Goal: Task Accomplishment & Management: Use online tool/utility

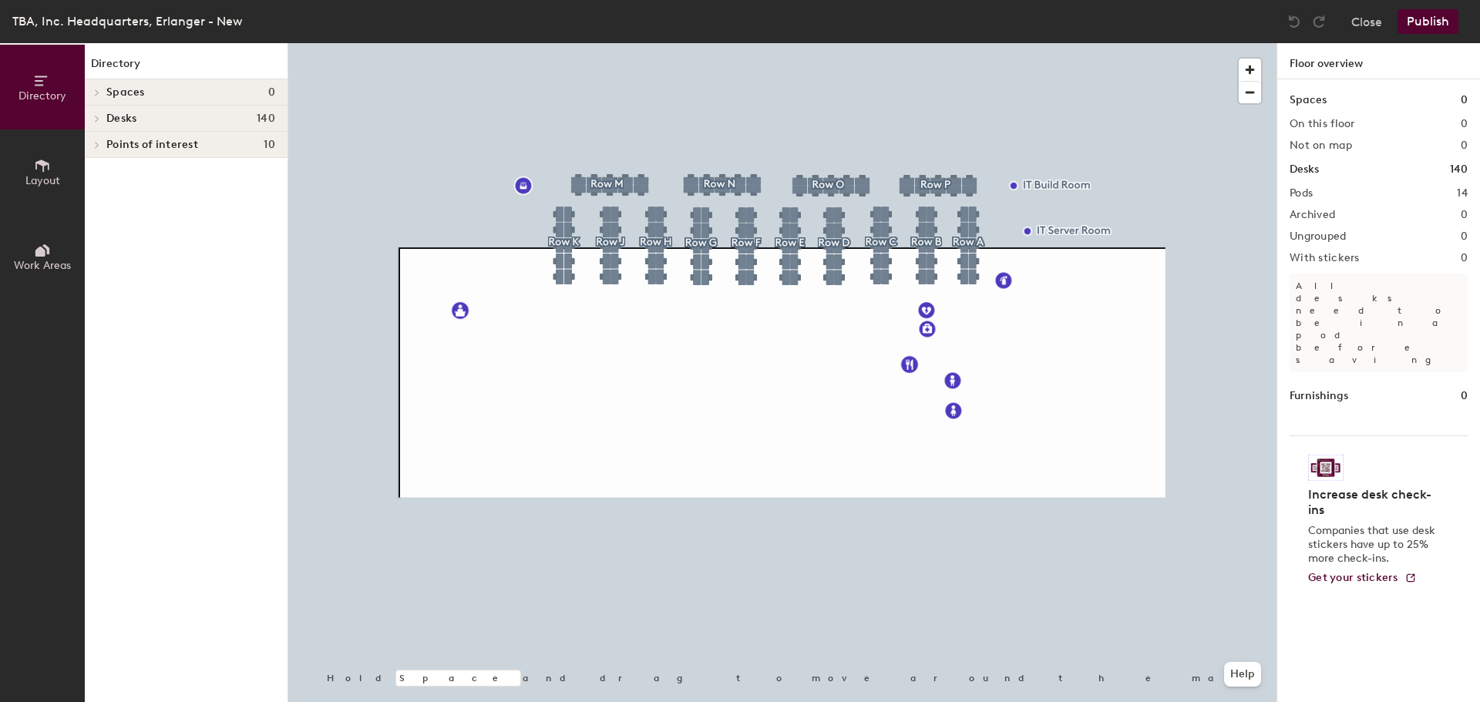
click at [497, 43] on div at bounding box center [782, 43] width 988 height 0
click at [1373, 19] on button "Close" at bounding box center [1367, 21] width 31 height 25
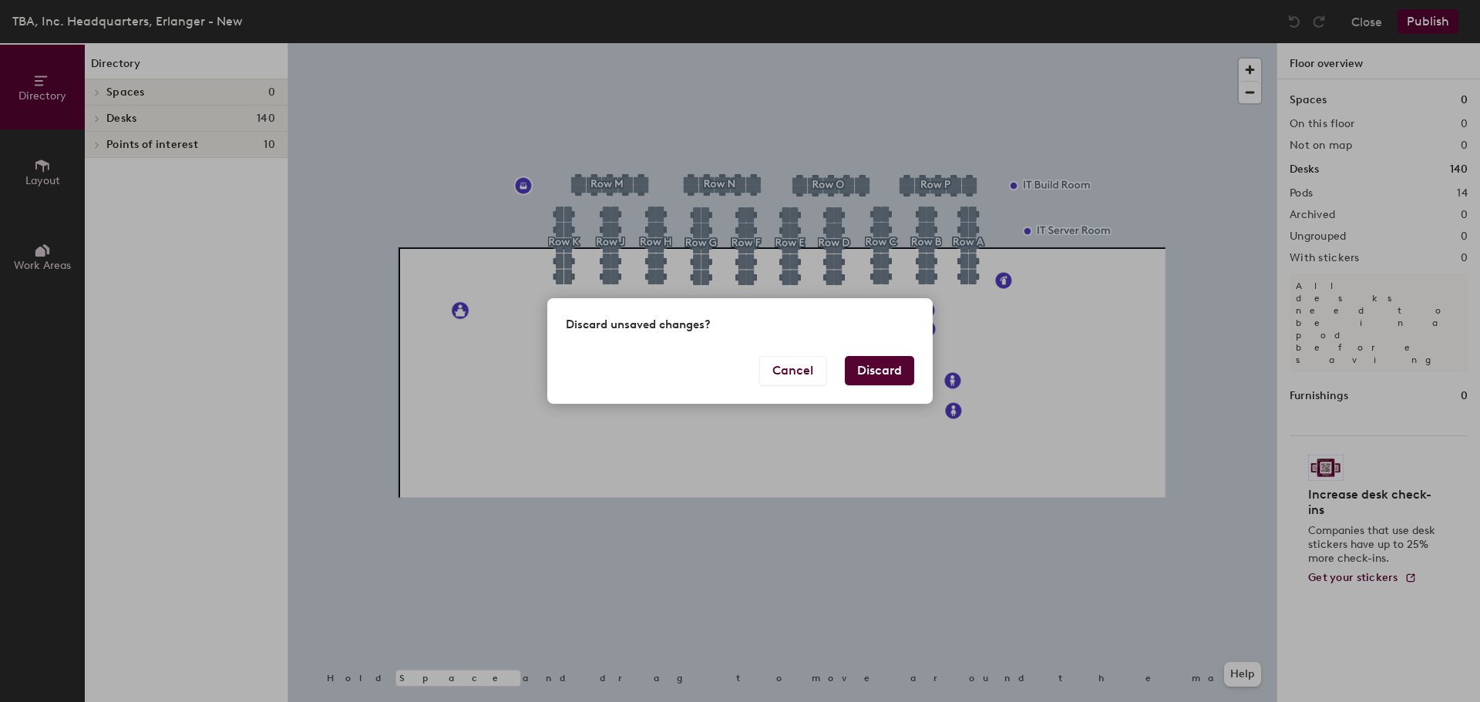
click at [884, 371] on button "Discard" at bounding box center [879, 370] width 69 height 29
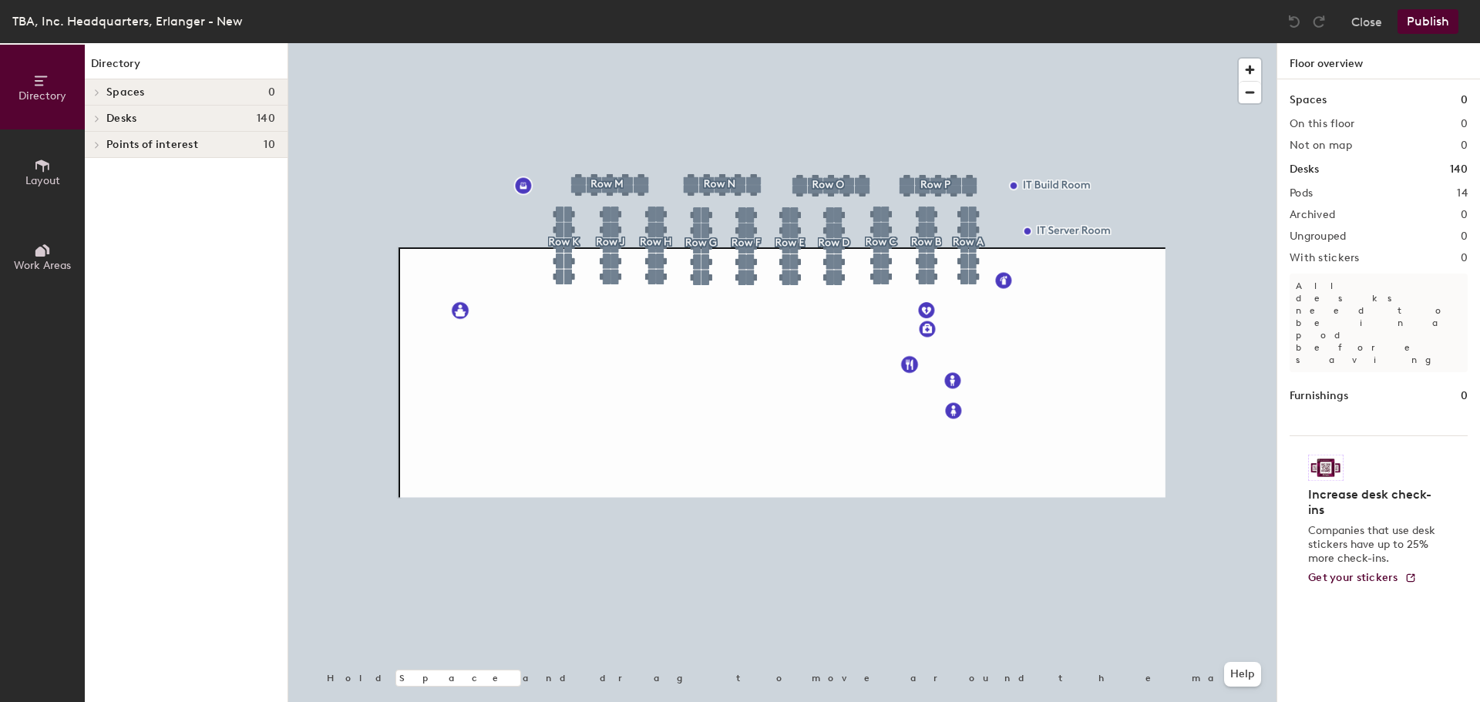
click at [524, 43] on div at bounding box center [782, 43] width 988 height 0
click at [41, 169] on icon at bounding box center [42, 165] width 17 height 17
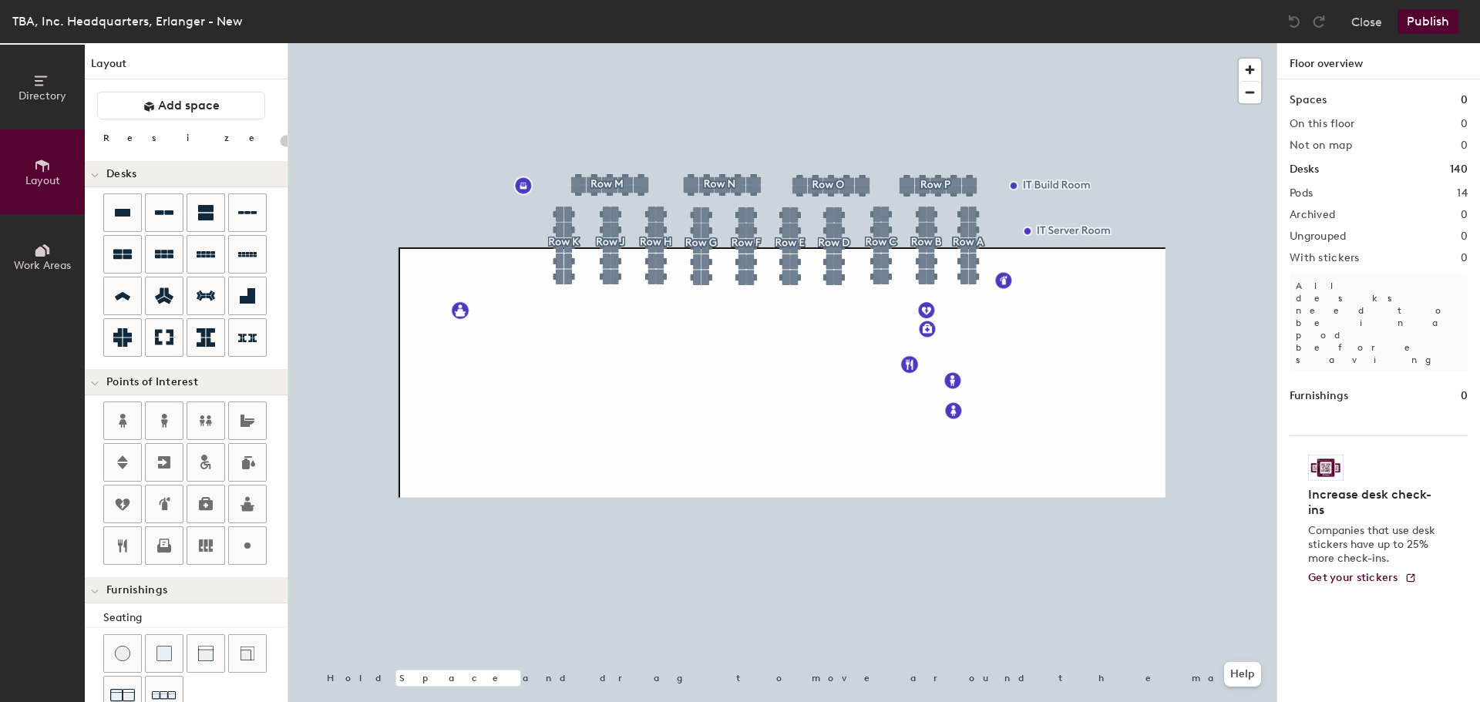
click at [40, 251] on icon at bounding box center [40, 252] width 10 height 10
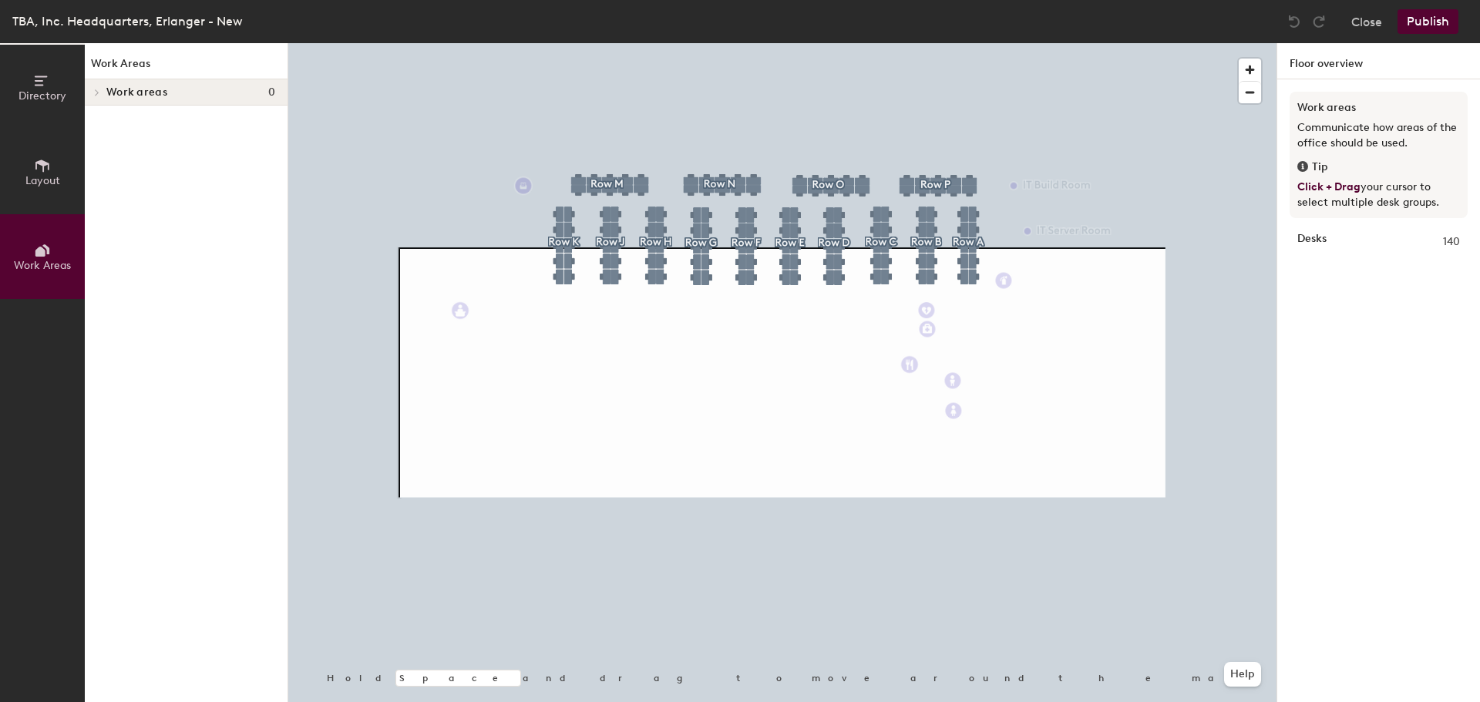
click at [35, 84] on icon at bounding box center [42, 80] width 17 height 17
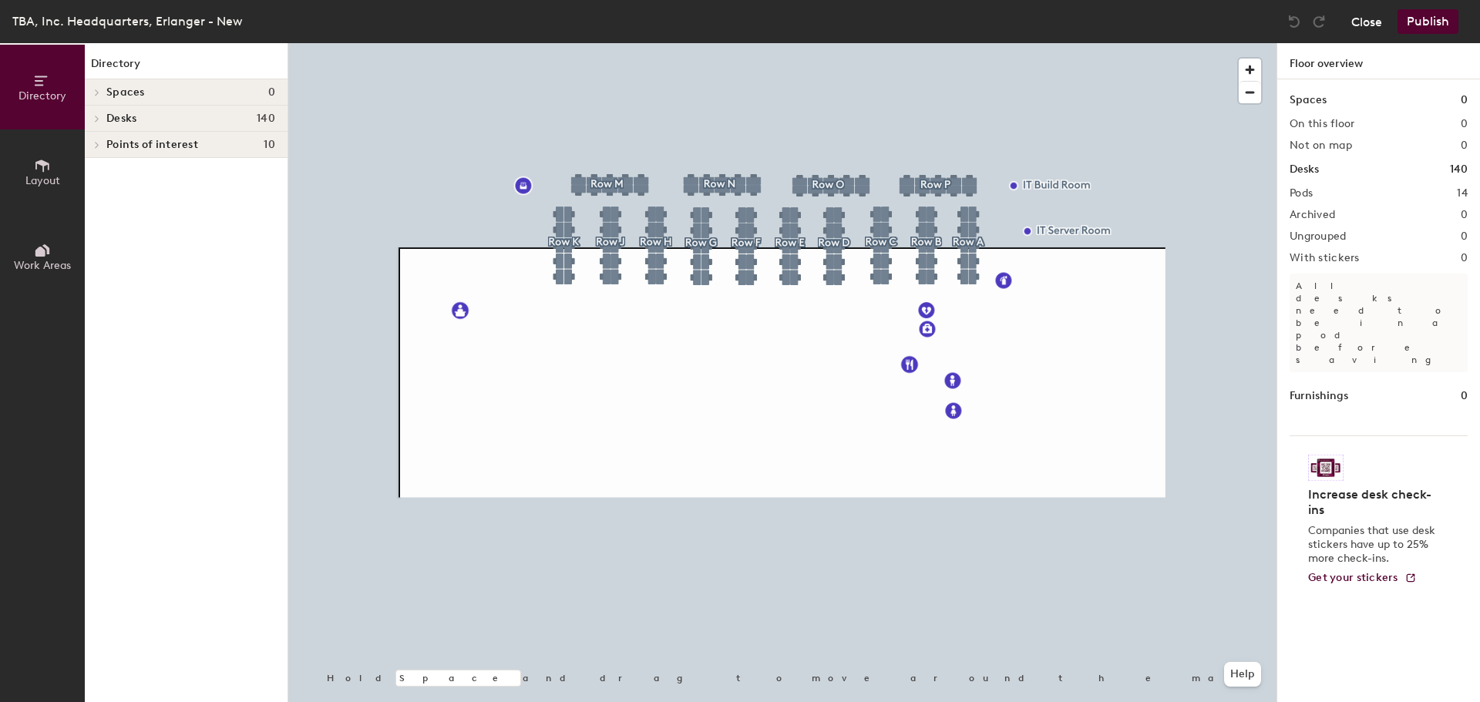
click at [1366, 22] on button "Close" at bounding box center [1367, 21] width 31 height 25
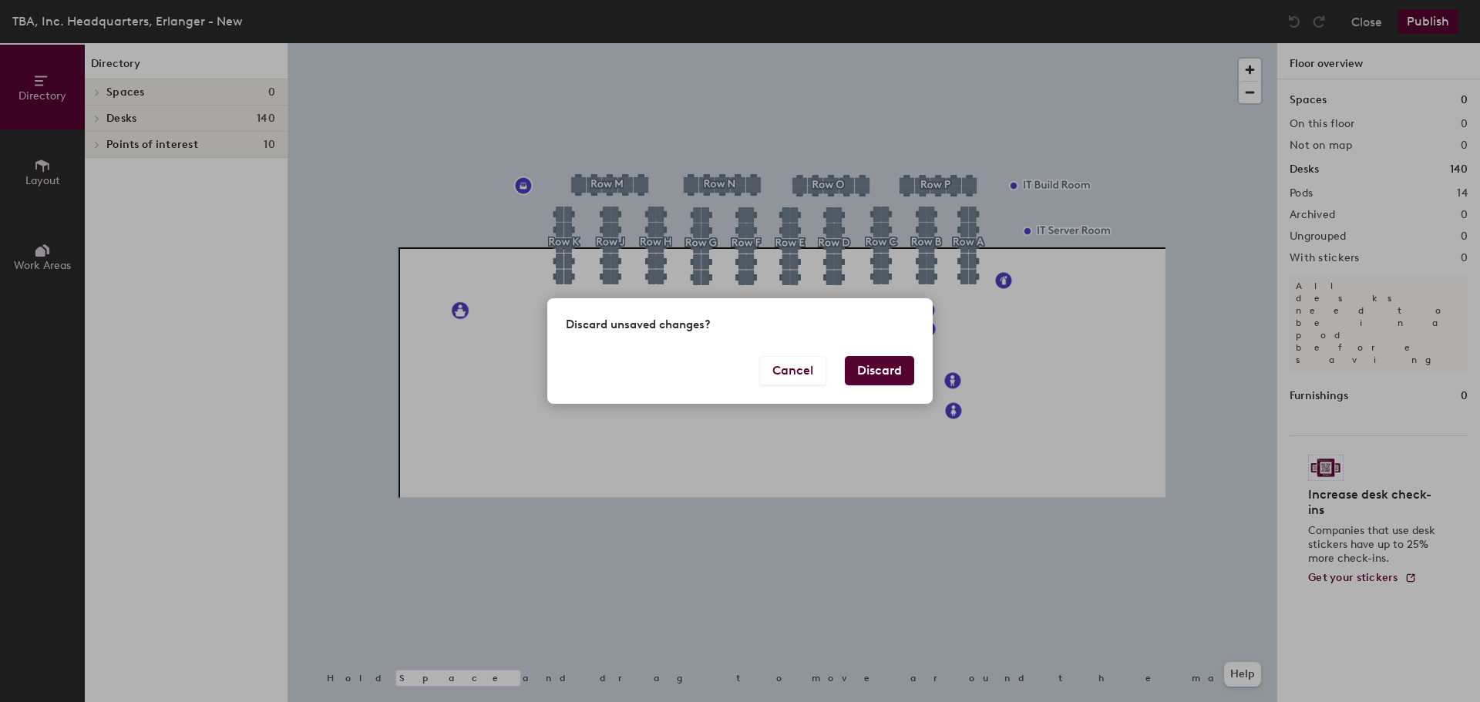
click at [881, 369] on button "Discard" at bounding box center [879, 370] width 69 height 29
